Goal: Task Accomplishment & Management: Use online tool/utility

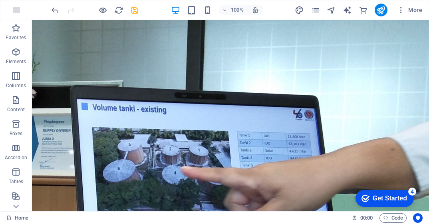
click at [398, 198] on div "Get Started" at bounding box center [390, 198] width 34 height 7
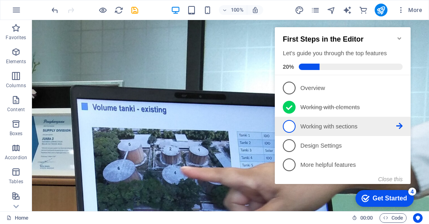
click at [320, 129] on p "Working with sections - incomplete" at bounding box center [348, 126] width 96 height 8
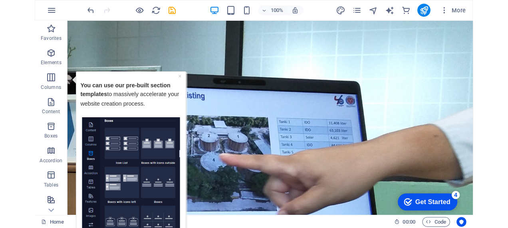
scroll to position [16, 0]
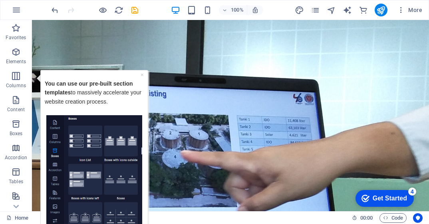
drag, startPoint x: 97, startPoint y: 75, endPoint x: 98, endPoint y: 80, distance: 5.1
click at [98, 80] on div "You can use our pre-built section templates to massively accelerate your websit…" at bounding box center [94, 94] width 99 height 41
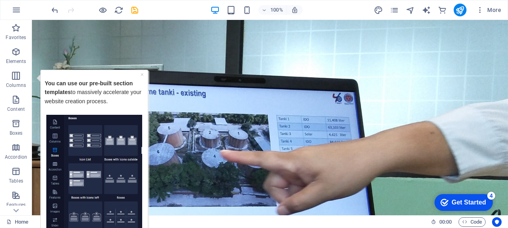
click at [429, 207] on div "checkmark Get Started 4" at bounding box center [464, 203] width 58 height 17
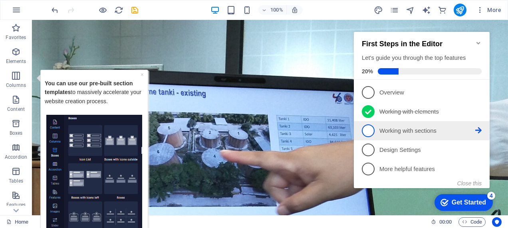
click at [429, 128] on p "Working with sections - incomplete" at bounding box center [427, 131] width 96 height 8
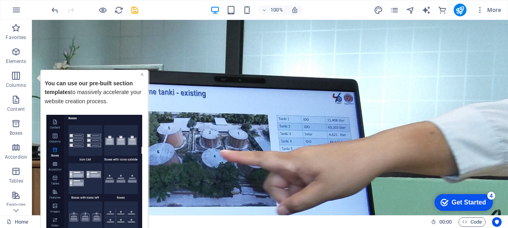
click at [142, 75] on link "×" at bounding box center [142, 74] width 3 height 6
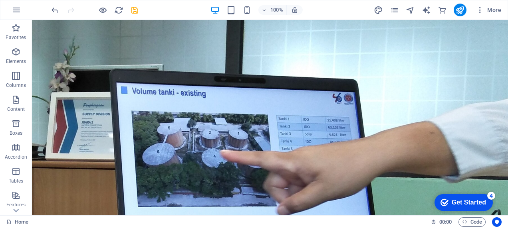
click at [429, 204] on div "Get Started" at bounding box center [469, 202] width 34 height 7
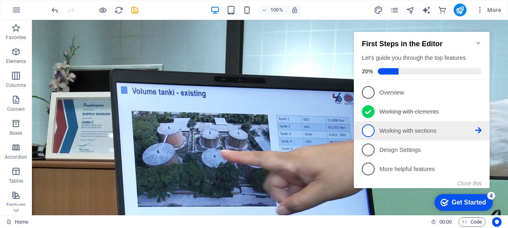
click at [403, 131] on p "Working with sections - incomplete" at bounding box center [427, 131] width 96 height 8
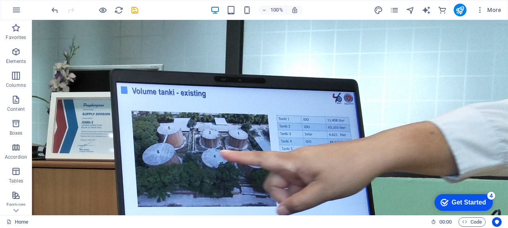
scroll to position [0, 0]
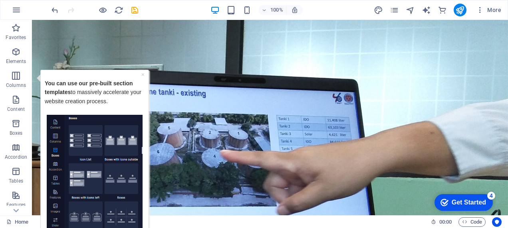
click at [67, 83] on strong "You can use our" at bounding box center [66, 83] width 43 height 6
click at [147, 147] on div "× You can use our pre-built section templates to massively accelerate your webs…" at bounding box center [94, 172] width 109 height 205
click at [143, 212] on div "Tooltip" at bounding box center [95, 176] width 100 height 122
click at [429, 204] on div "Get Started" at bounding box center [469, 202] width 34 height 7
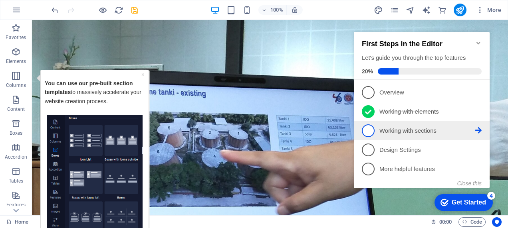
click at [429, 131] on p "Working with sections - incomplete" at bounding box center [427, 131] width 96 height 8
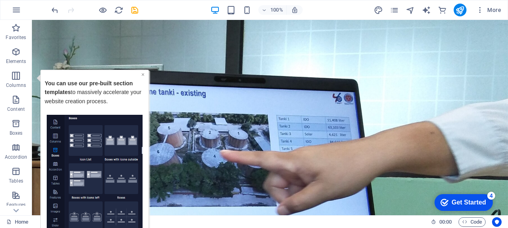
click at [144, 73] on link "×" at bounding box center [142, 74] width 3 height 6
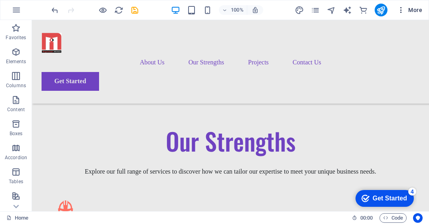
scroll to position [1174, 0]
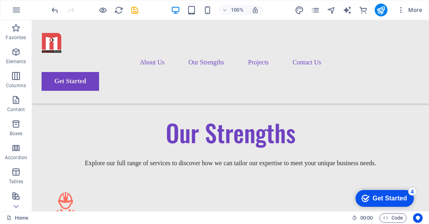
scroll to position [1216, 0]
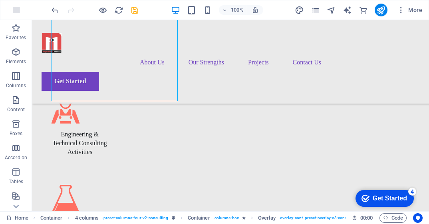
scroll to position [1295, 0]
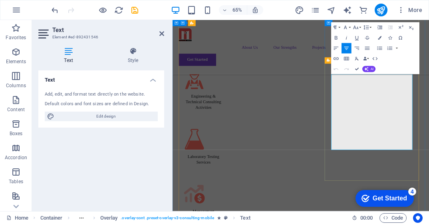
scroll to position [4071, 1]
drag, startPoint x: 441, startPoint y: 123, endPoint x: 432, endPoint y: 108, distance: 16.6
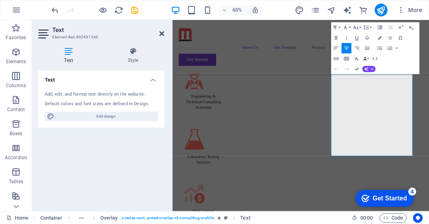
click at [163, 34] on icon at bounding box center [161, 33] width 5 height 6
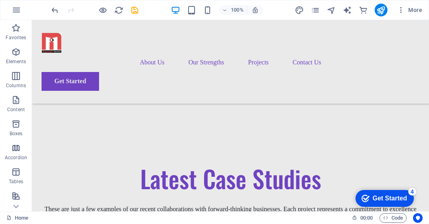
scroll to position [1641, 0]
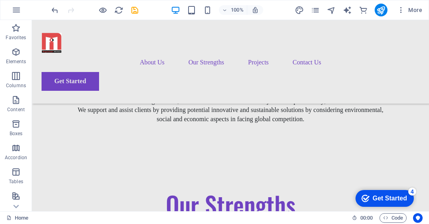
scroll to position [1176, 0]
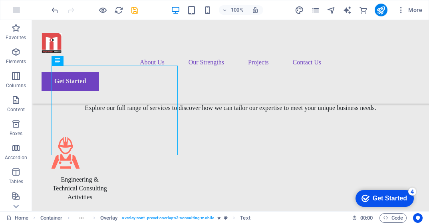
scroll to position [1271, 0]
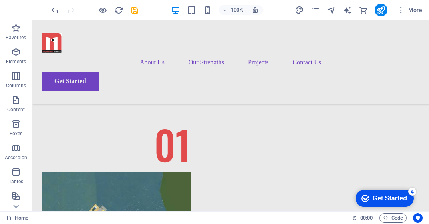
scroll to position [1758, 0]
